Goal: Task Accomplishment & Management: Complete application form

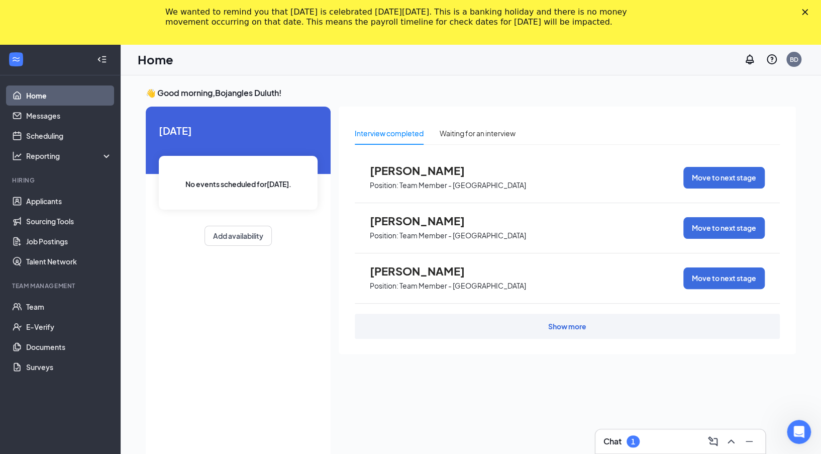
click at [659, 445] on div "Chat 1" at bounding box center [680, 441] width 154 height 16
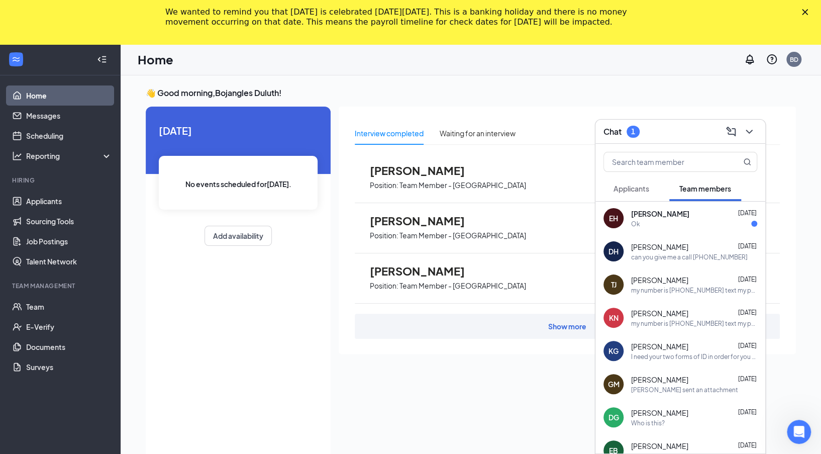
click at [646, 194] on button "Applicants" at bounding box center [631, 188] width 56 height 25
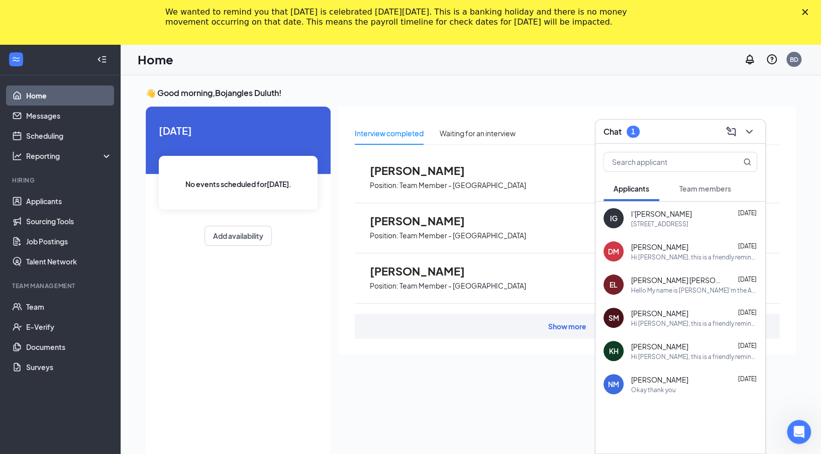
click at [688, 80] on div "👋 Good morning, Bojangles Duluth ! [DATE] No events scheduled for [DATE] . Add …" at bounding box center [471, 296] width 700 height 443
click at [45, 311] on link "Team" at bounding box center [69, 306] width 86 height 20
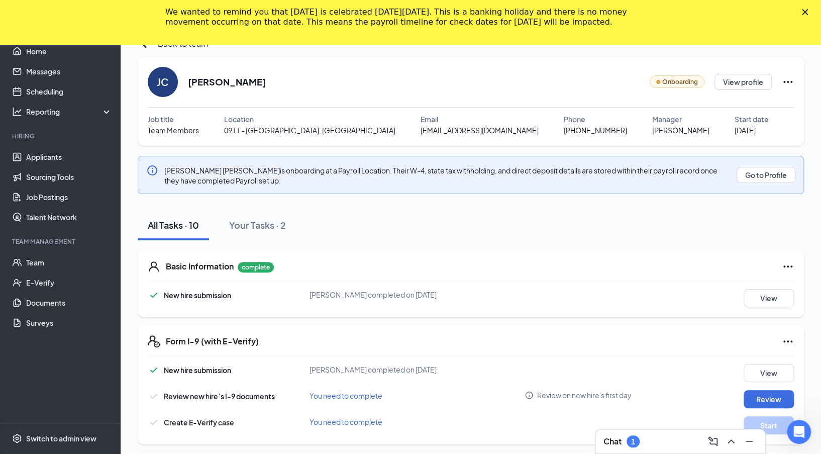
scroll to position [45, 0]
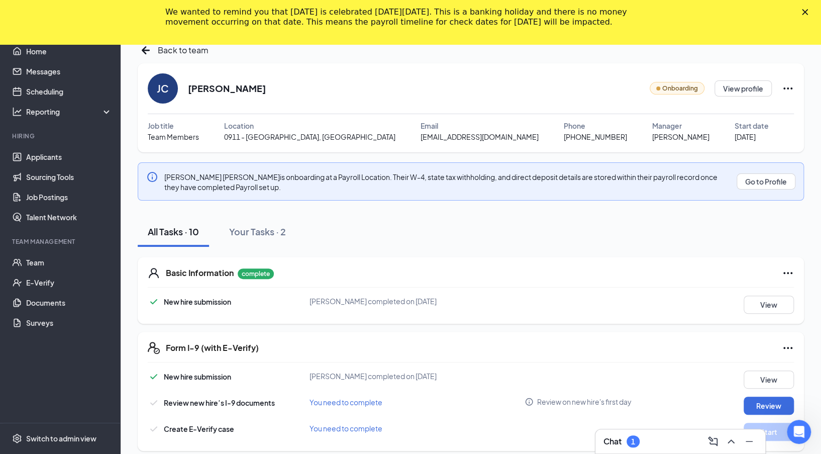
click at [791, 90] on icon "Ellipses" at bounding box center [787, 88] width 12 height 12
click at [321, 90] on div "JC Johnette Cooper Onboarding View profile" at bounding box center [471, 88] width 646 height 30
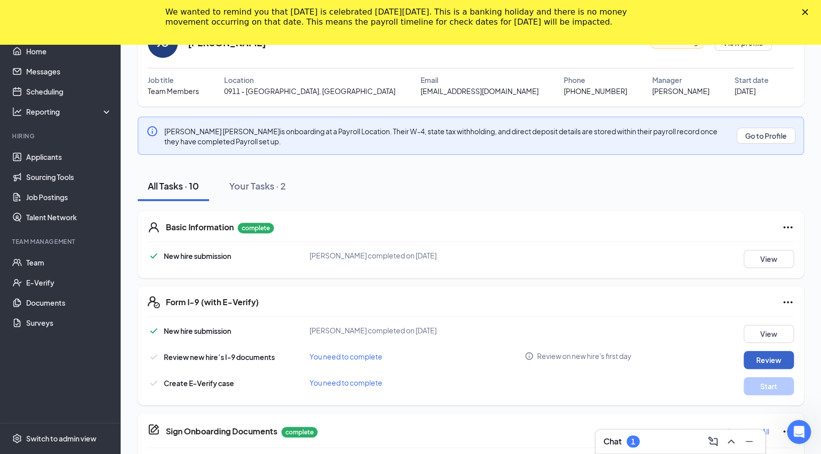
click at [766, 355] on button "Review" at bounding box center [768, 360] width 50 height 18
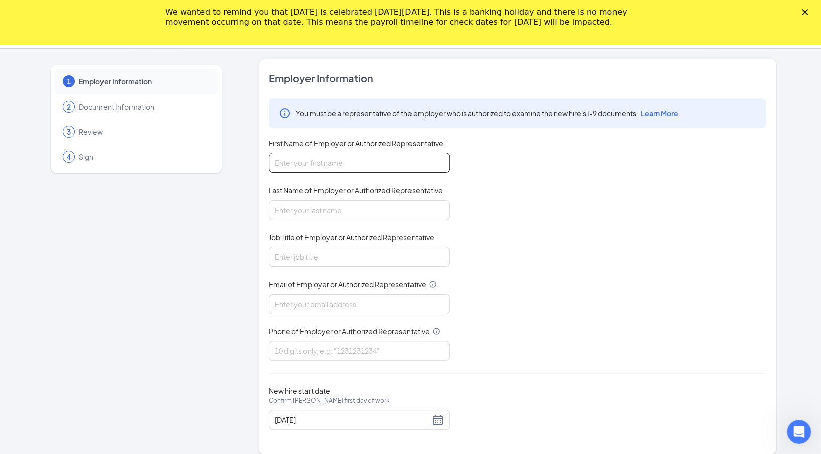
click at [340, 166] on input "First Name of Employer or Authorized Representative" at bounding box center [359, 163] width 181 height 20
type input "Kenmaya"
click at [342, 214] on input "Last Name of Employer or Authorized Representative" at bounding box center [359, 210] width 181 height 20
type input "Williams"
click at [344, 258] on input "Job Title of Employer or Authorized Representative" at bounding box center [359, 257] width 181 height 20
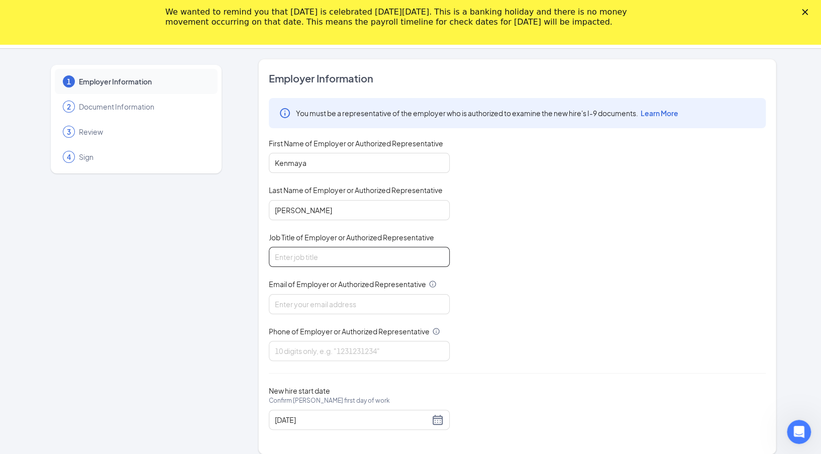
type input "General Manager"
click at [349, 294] on input "Email of Employer or Authorized Representative" at bounding box center [359, 304] width 181 height 20
type input "bojangles.duluth@Georgiafoodsllc.com"
click at [362, 350] on input "Phone of Employer or Authorized Representative" at bounding box center [359, 351] width 181 height 20
type input "4708617727"
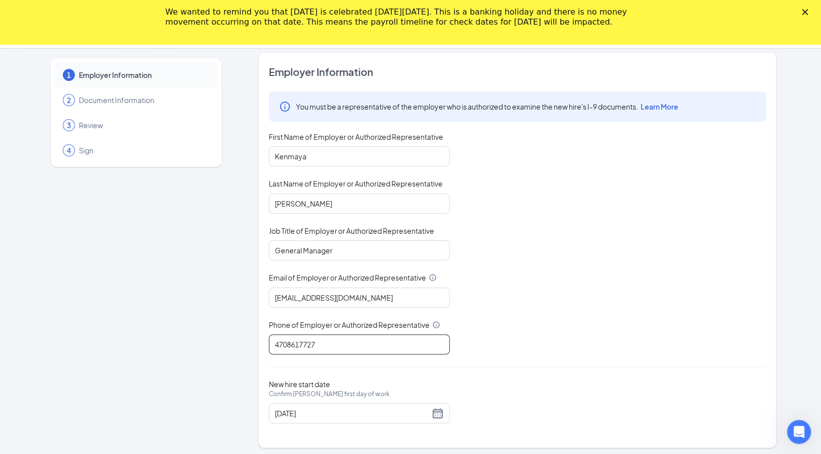
scroll to position [9, 0]
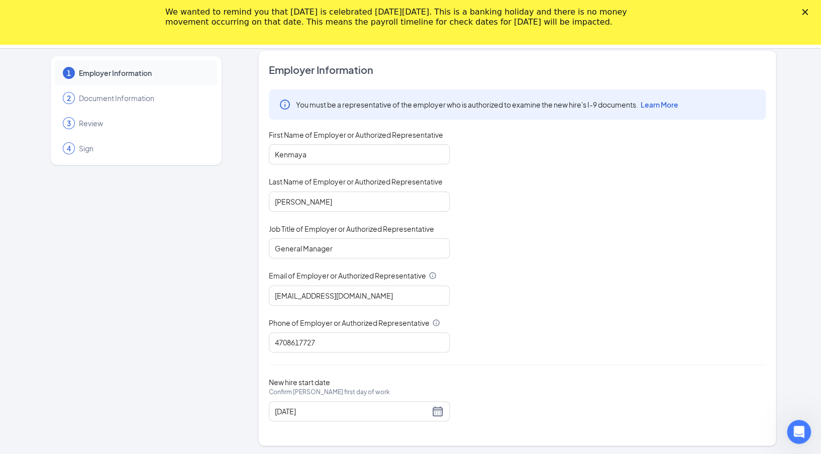
drag, startPoint x: 761, startPoint y: 81, endPoint x: 768, endPoint y: 74, distance: 10.3
click at [762, 80] on div "Employer Information You must be a representative of the employer who is author…" at bounding box center [517, 247] width 518 height 395
click at [808, 13] on icon "Close" at bounding box center [805, 12] width 6 height 6
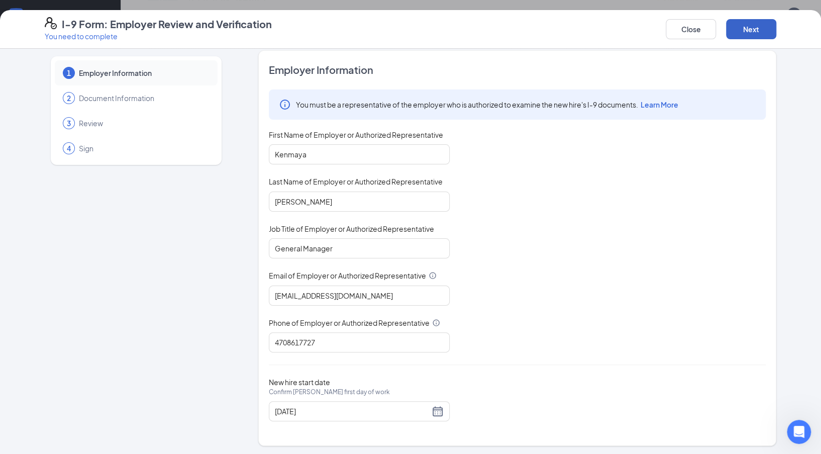
click at [749, 32] on button "Next" at bounding box center [751, 29] width 50 height 20
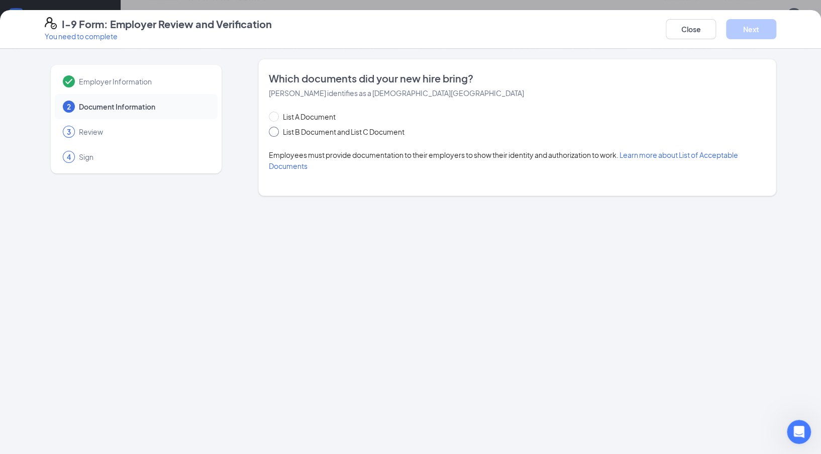
click at [312, 131] on span "List B Document and List C Document" at bounding box center [344, 131] width 130 height 11
click at [276, 131] on input "List B Document and List C Document" at bounding box center [272, 130] width 7 height 7
radio input "true"
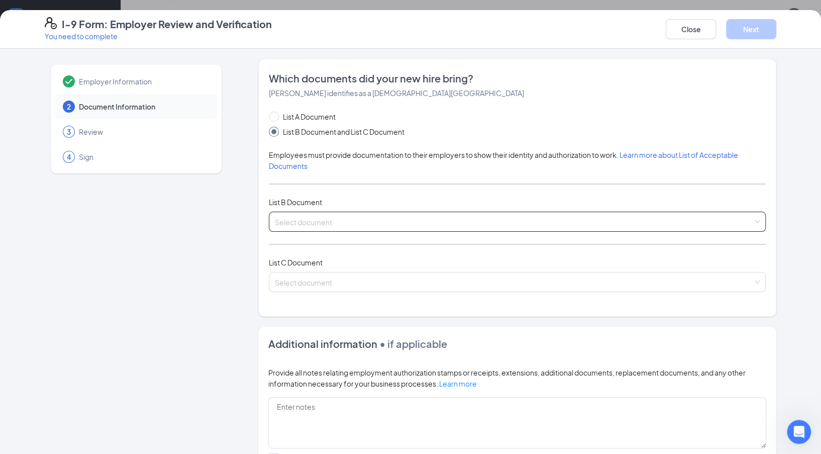
click at [397, 218] on input "search" at bounding box center [514, 219] width 478 height 15
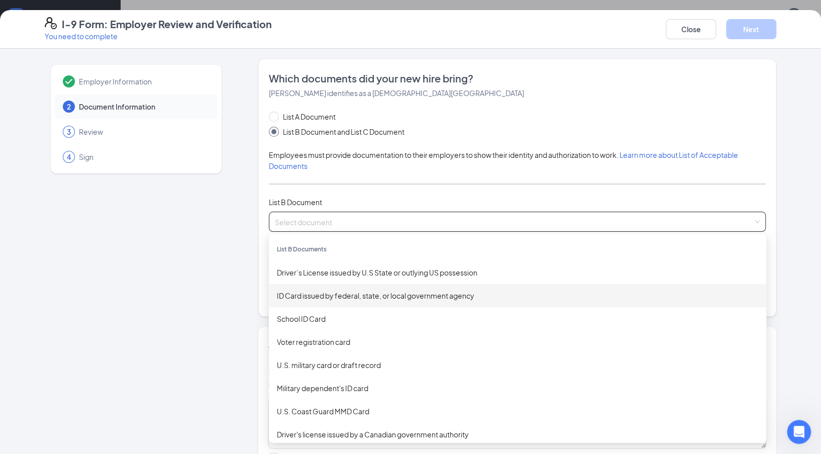
click at [389, 297] on div "ID Card issued by federal, state, or local government agency" at bounding box center [517, 295] width 481 height 11
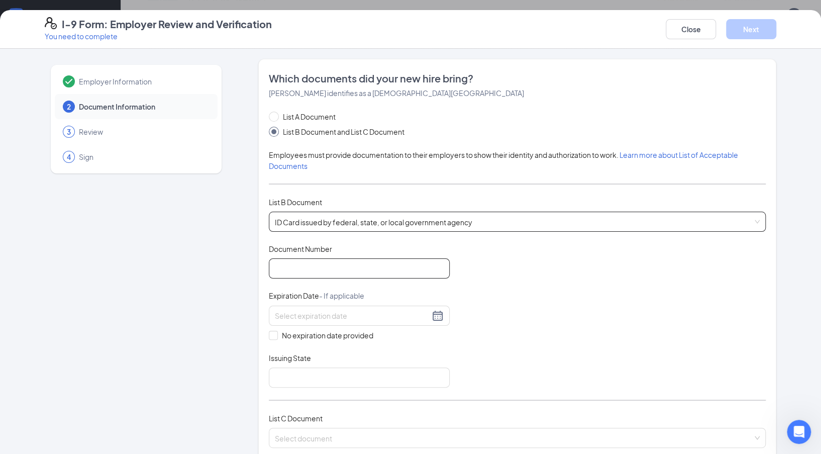
click at [370, 268] on input "Document Number" at bounding box center [359, 268] width 181 height 20
